Goal: Task Accomplishment & Management: Manage account settings

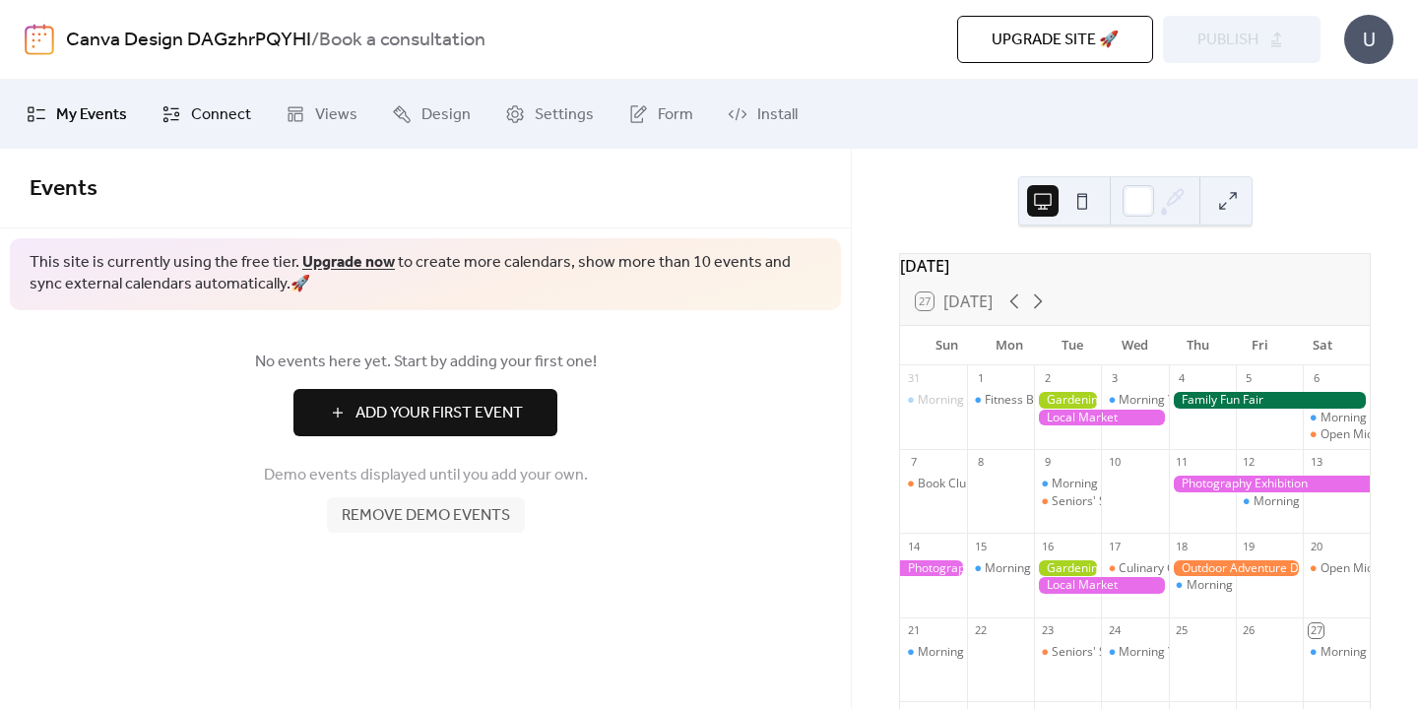
click at [209, 111] on span "Connect" at bounding box center [221, 115] width 60 height 24
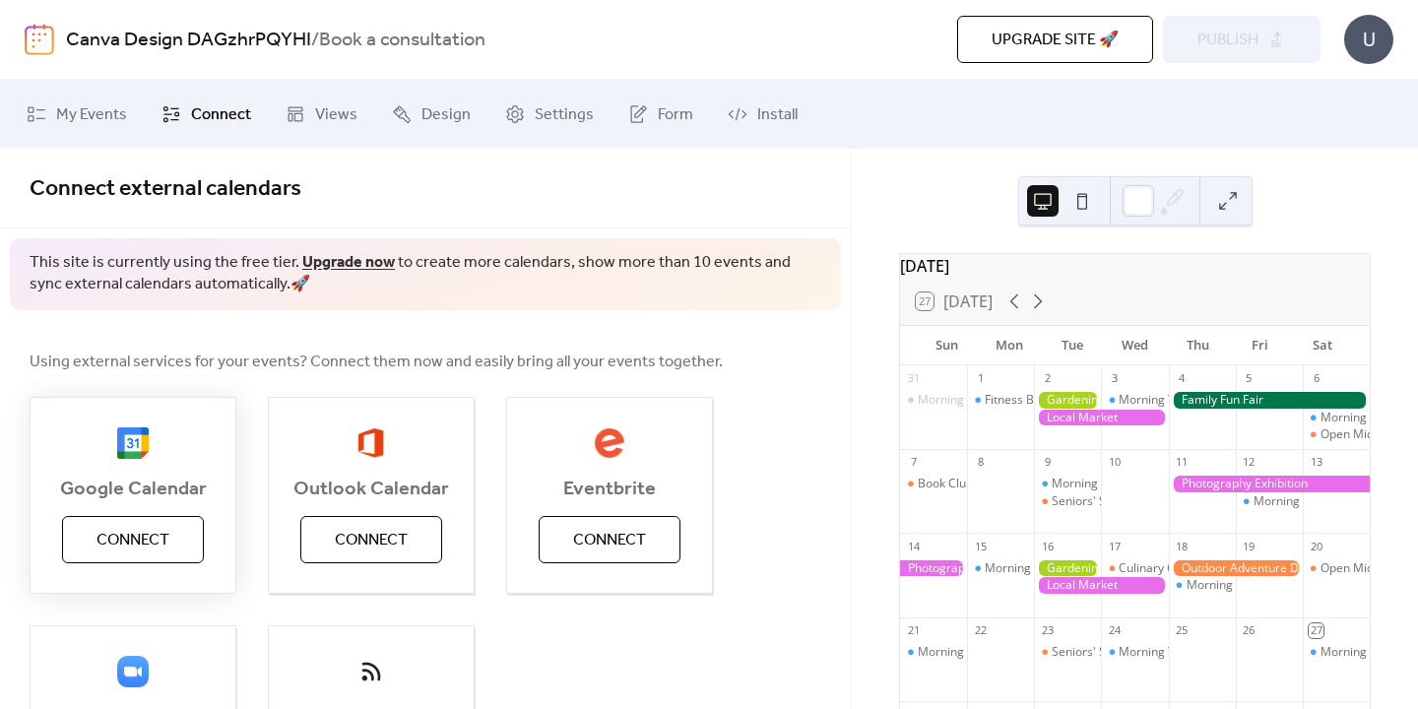
click at [153, 534] on span "Connect" at bounding box center [133, 541] width 73 height 24
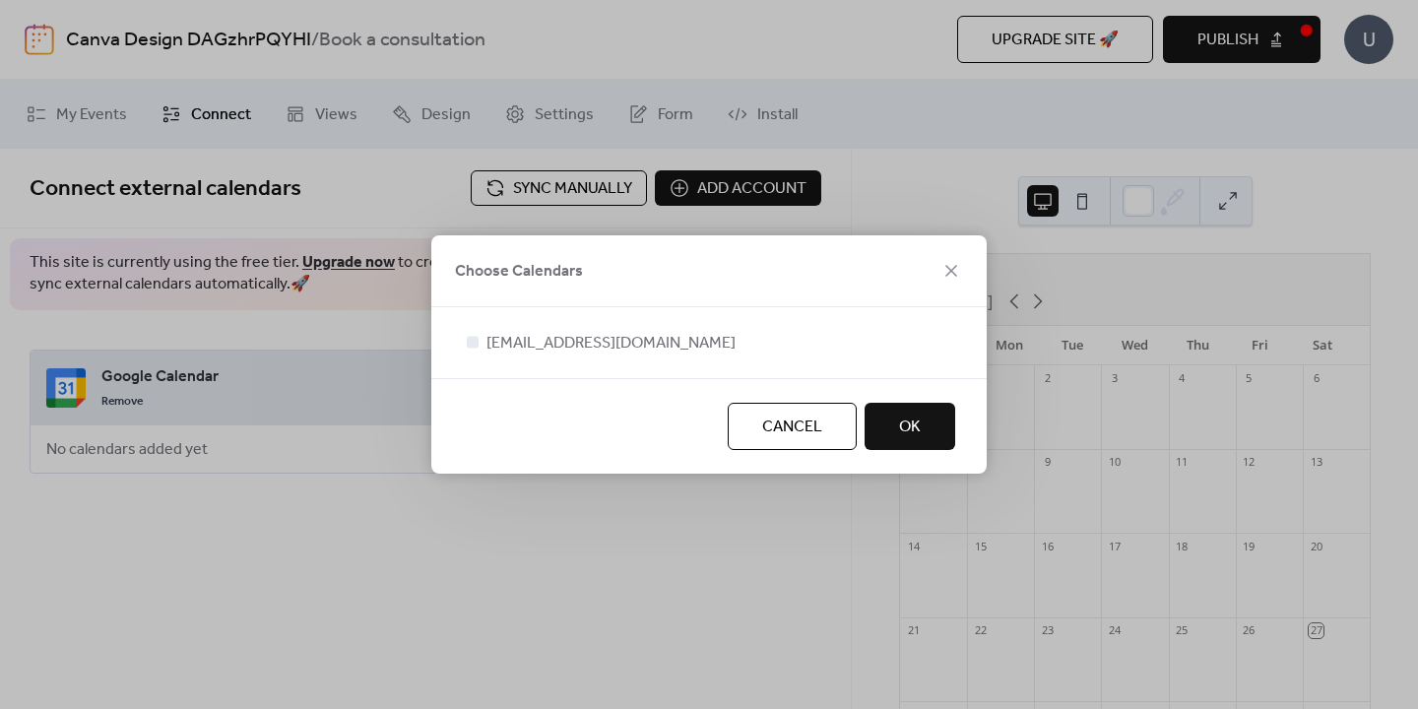
click at [919, 428] on span "OK" at bounding box center [910, 428] width 22 height 24
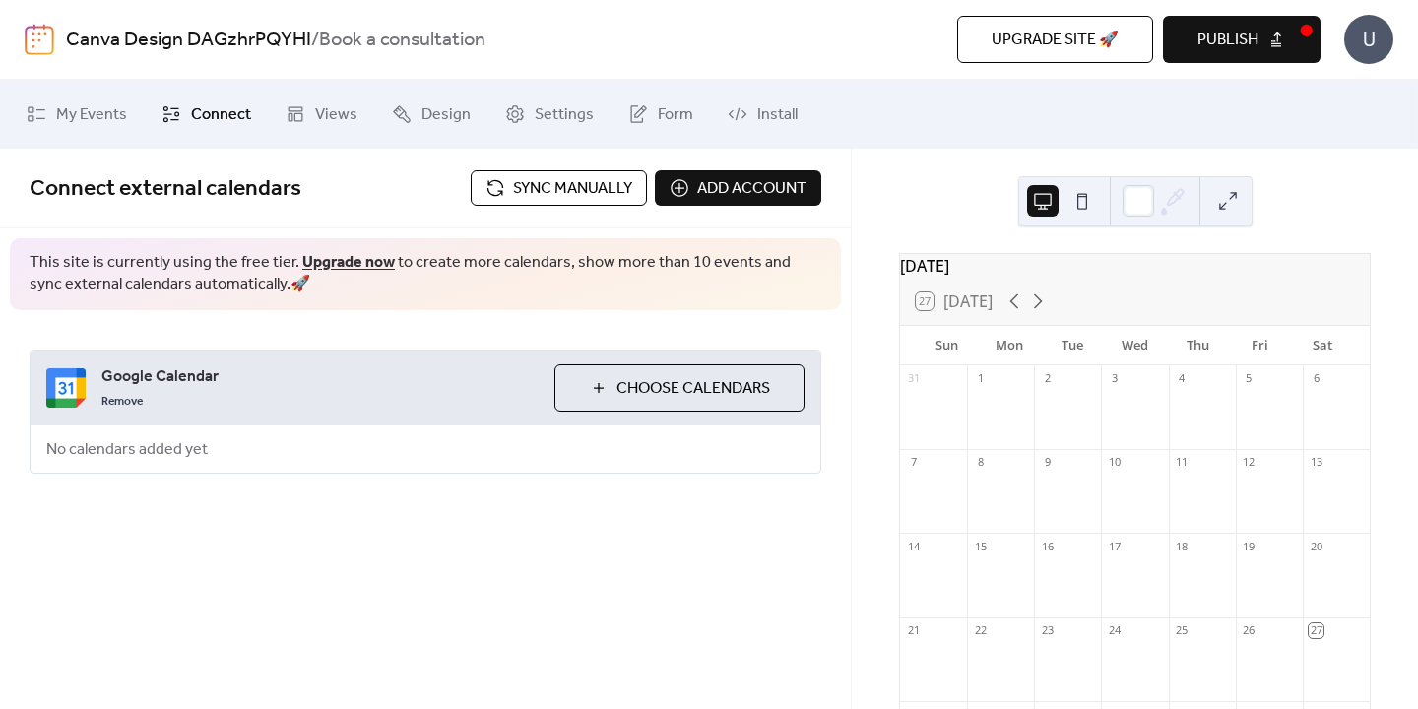
click at [1238, 37] on span "Publish" at bounding box center [1228, 41] width 61 height 24
click at [537, 186] on span "Sync manually" at bounding box center [572, 189] width 119 height 24
click at [317, 119] on span "Views" at bounding box center [336, 115] width 42 height 24
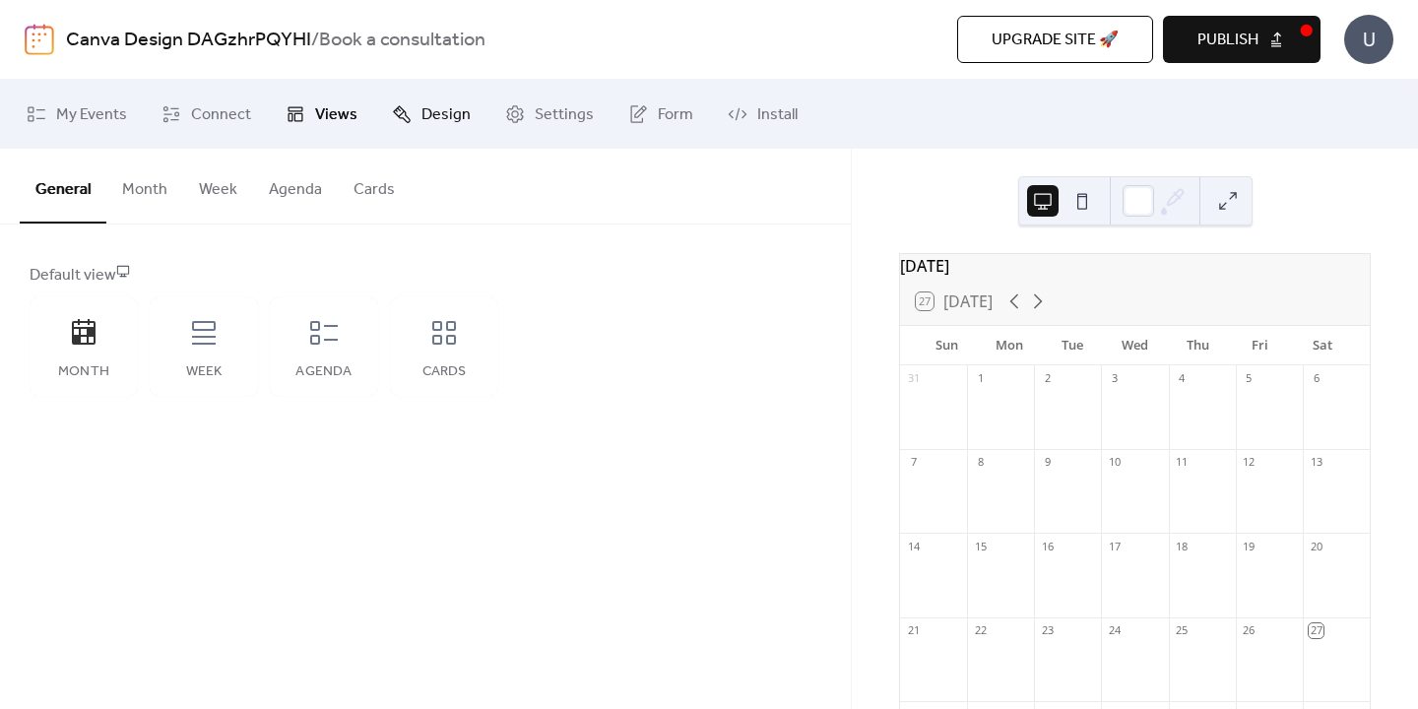
click at [432, 118] on span "Design" at bounding box center [446, 115] width 49 height 24
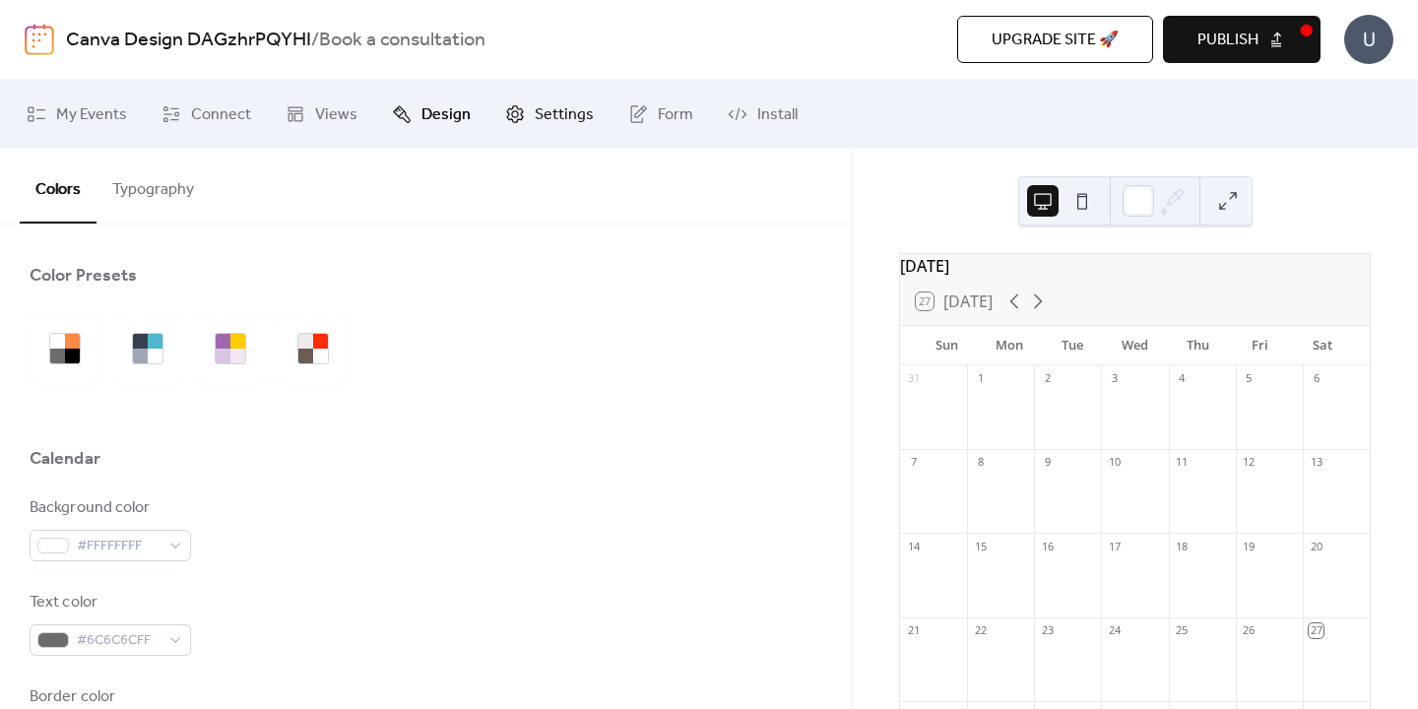
click at [547, 120] on span "Settings" at bounding box center [564, 115] width 59 height 24
